Goal: Information Seeking & Learning: Learn about a topic

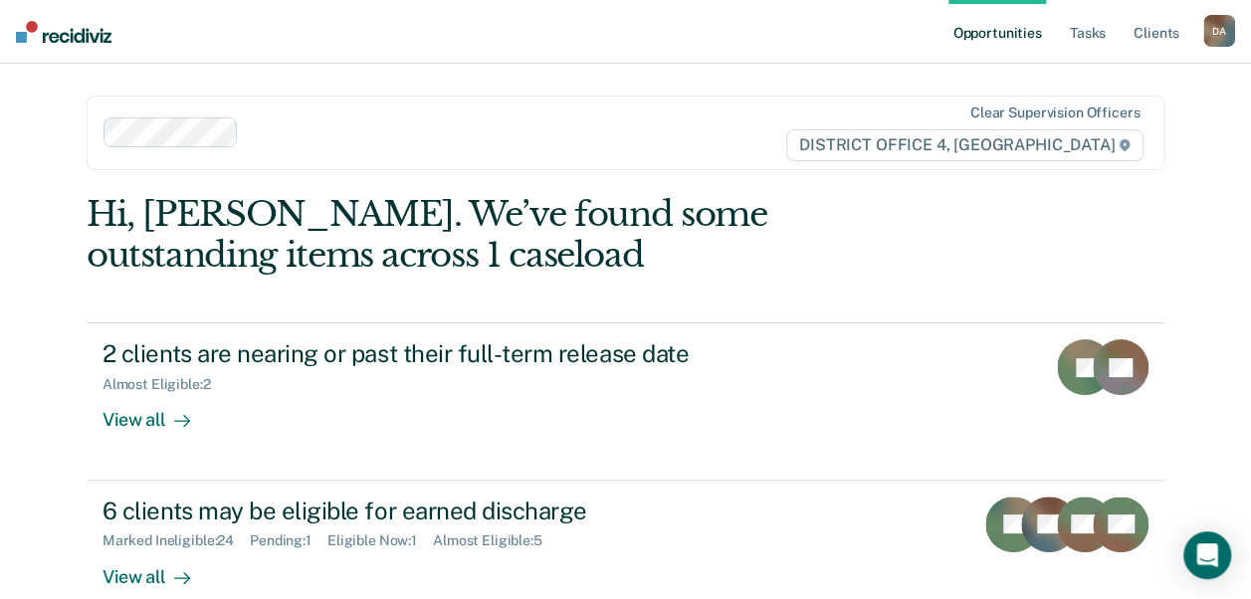
click at [1011, 36] on link "Opportunities" at bounding box center [996, 32] width 97 height 64
click at [965, 24] on link "Opportunities" at bounding box center [996, 32] width 97 height 64
click at [997, 36] on link "Opportunities" at bounding box center [996, 32] width 97 height 64
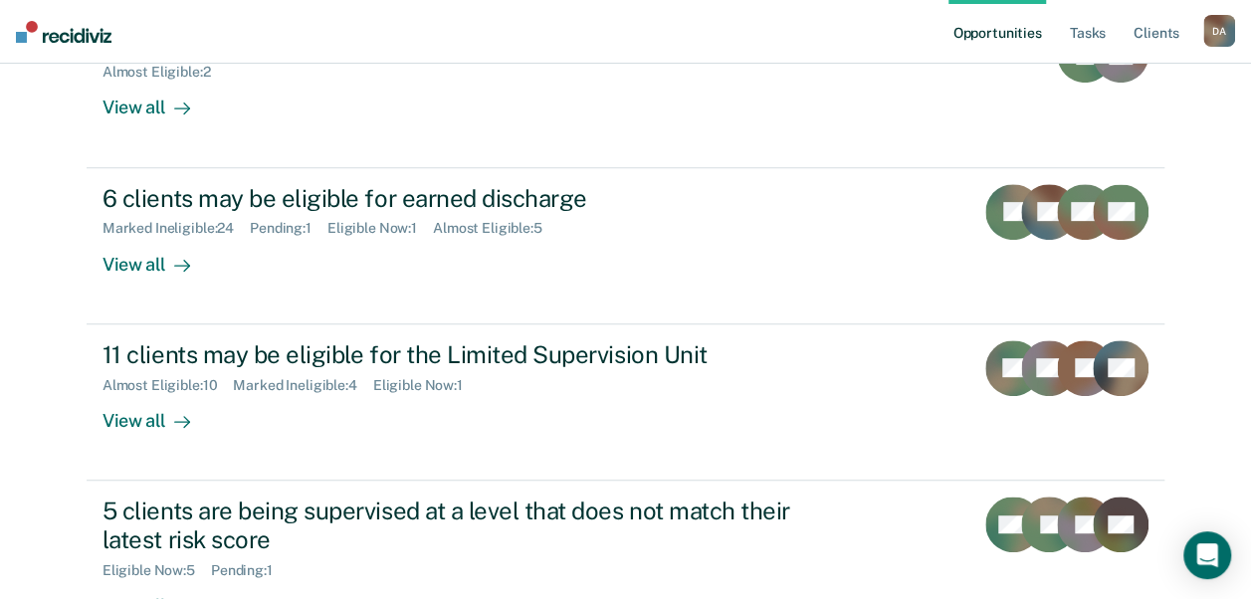
scroll to position [316, 0]
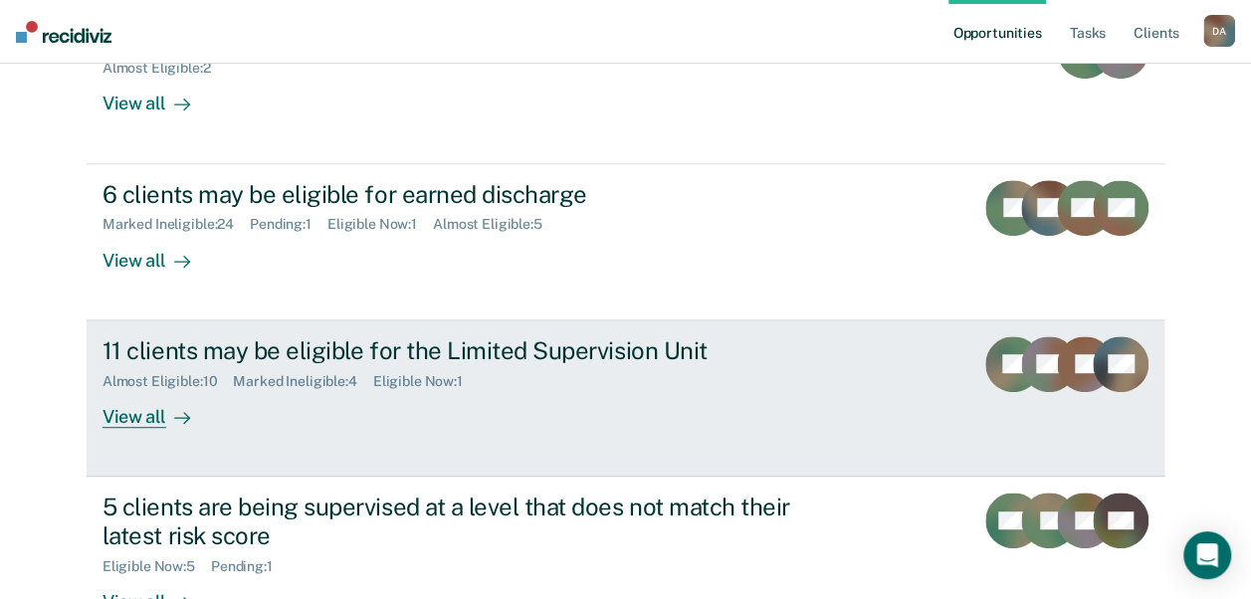
click at [139, 414] on div "View all" at bounding box center [157, 408] width 111 height 39
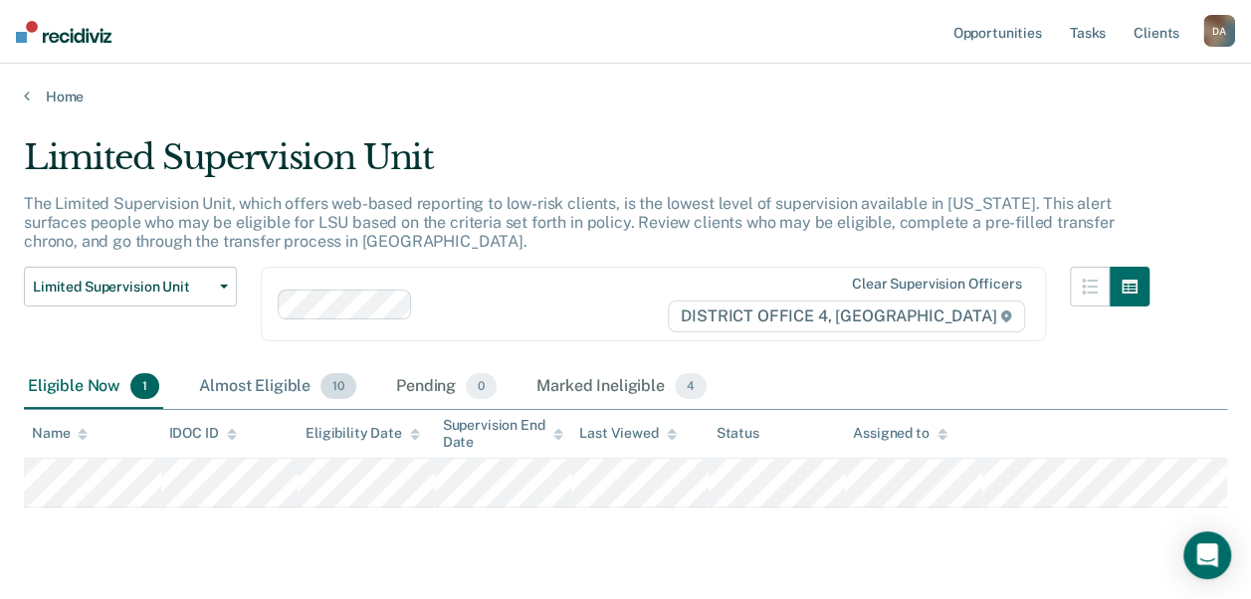
click at [271, 380] on div "Almost Eligible 10" at bounding box center [277, 387] width 165 height 44
